Goal: Task Accomplishment & Management: Use online tool/utility

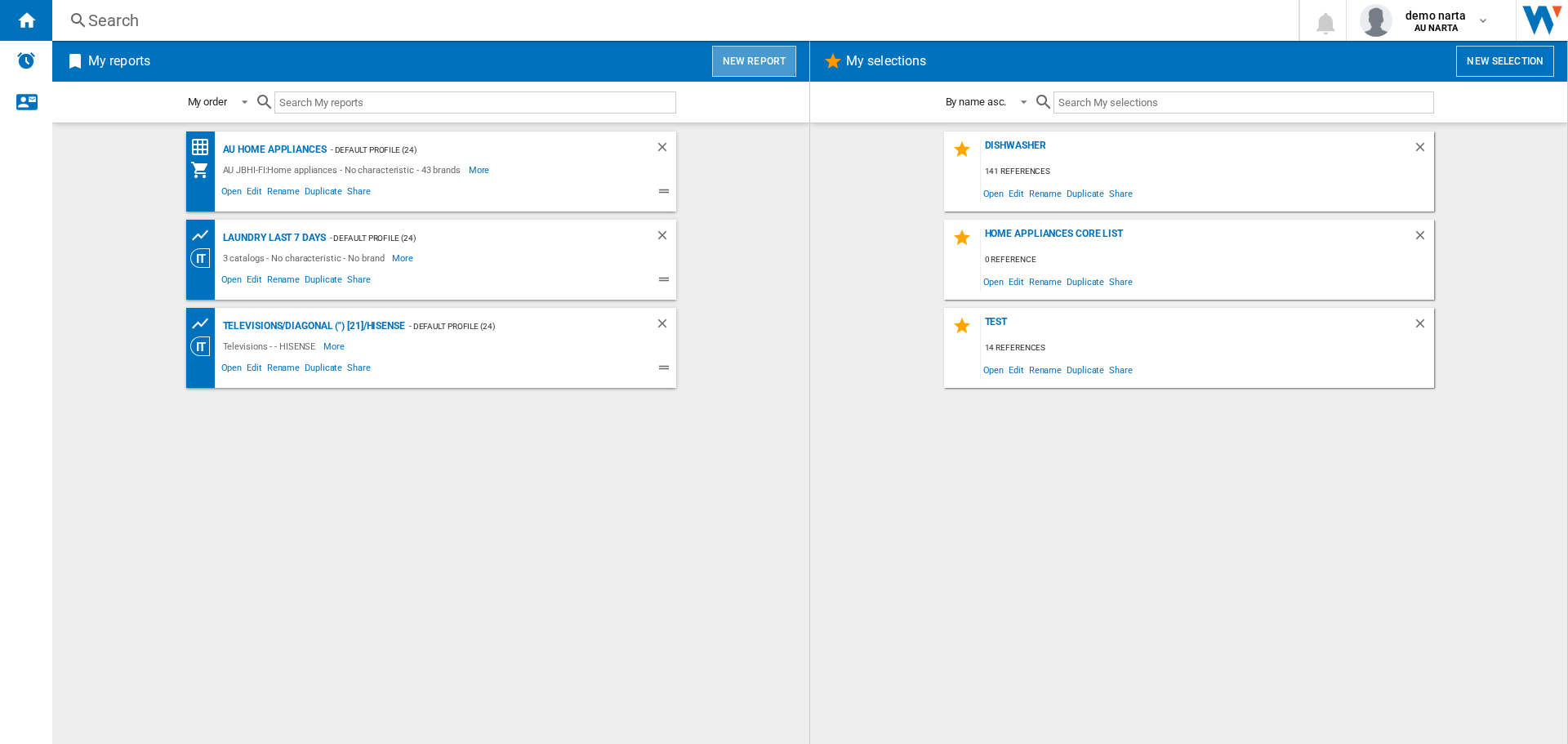
click at [750, 57] on button "New report" at bounding box center [754, 61] width 84 height 31
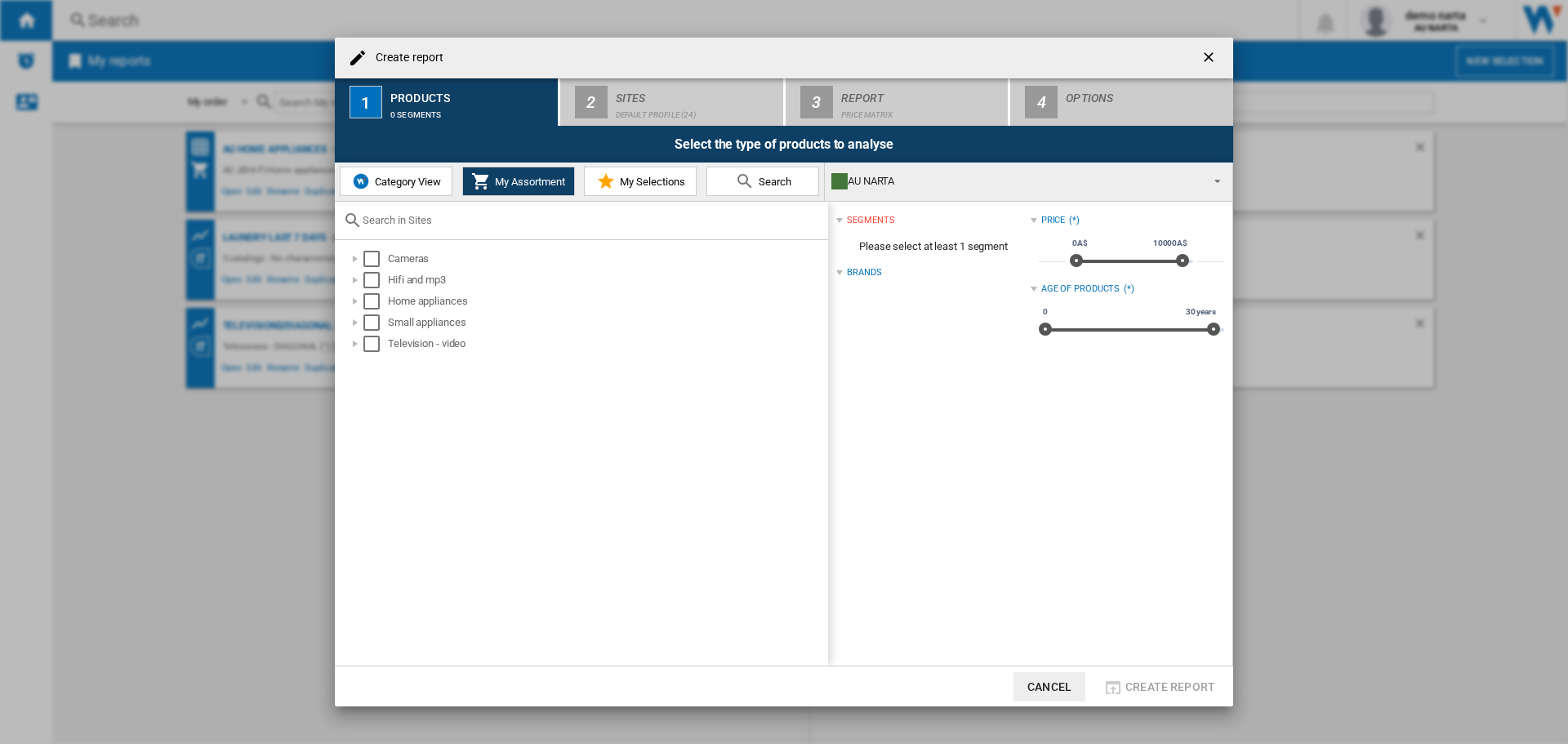
click at [385, 188] on button "Category View" at bounding box center [396, 182] width 112 height 30
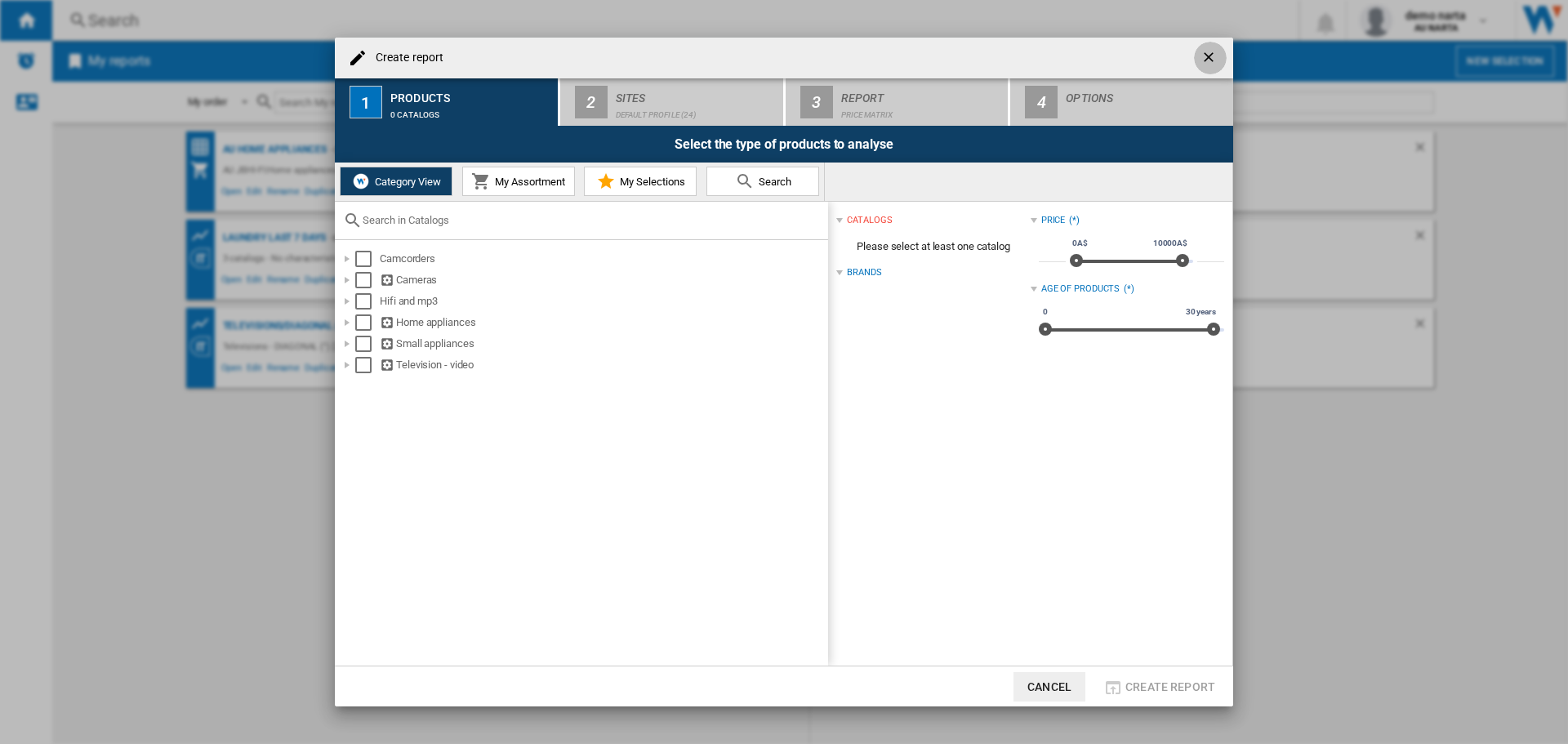
click at [1211, 51] on ng-md-icon "getI18NText('BUTTONS.CLOSE_DIALOG')" at bounding box center [1210, 59] width 20 height 20
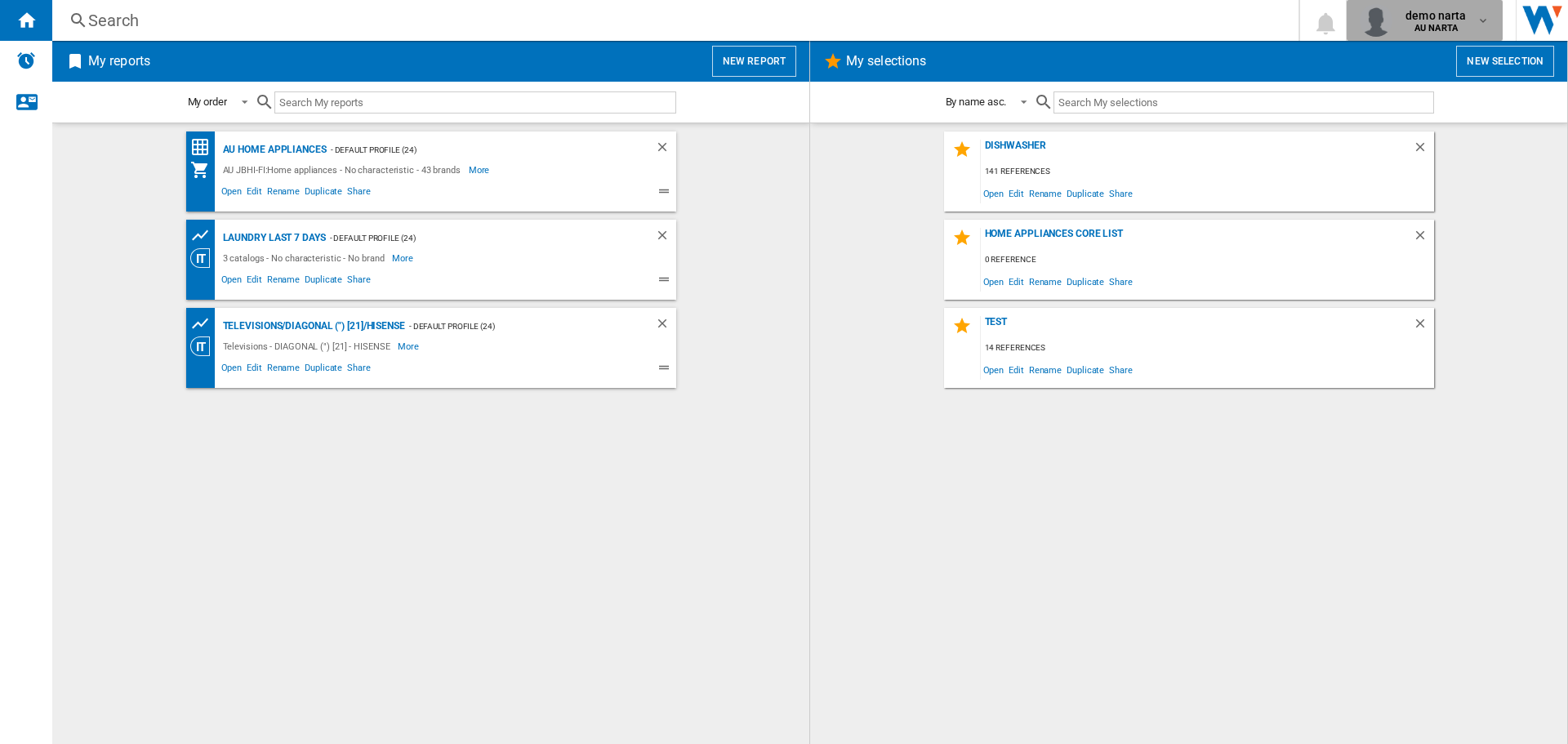
click at [1467, 23] on div "demo narta AU [GEOGRAPHIC_DATA]" at bounding box center [1438, 20] width 77 height 26
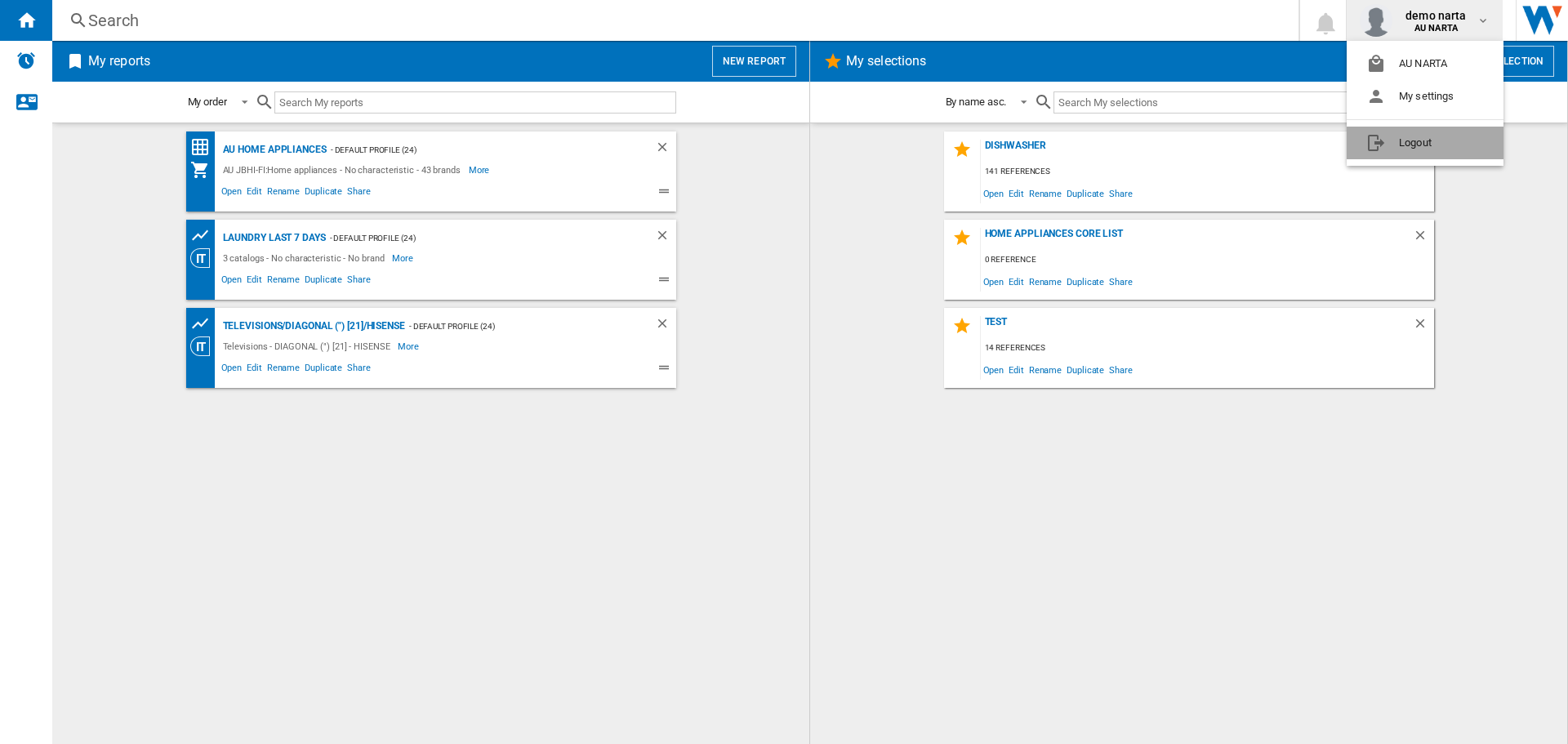
click at [1413, 141] on button "Logout" at bounding box center [1426, 143] width 157 height 32
